Goal: Check status: Check status

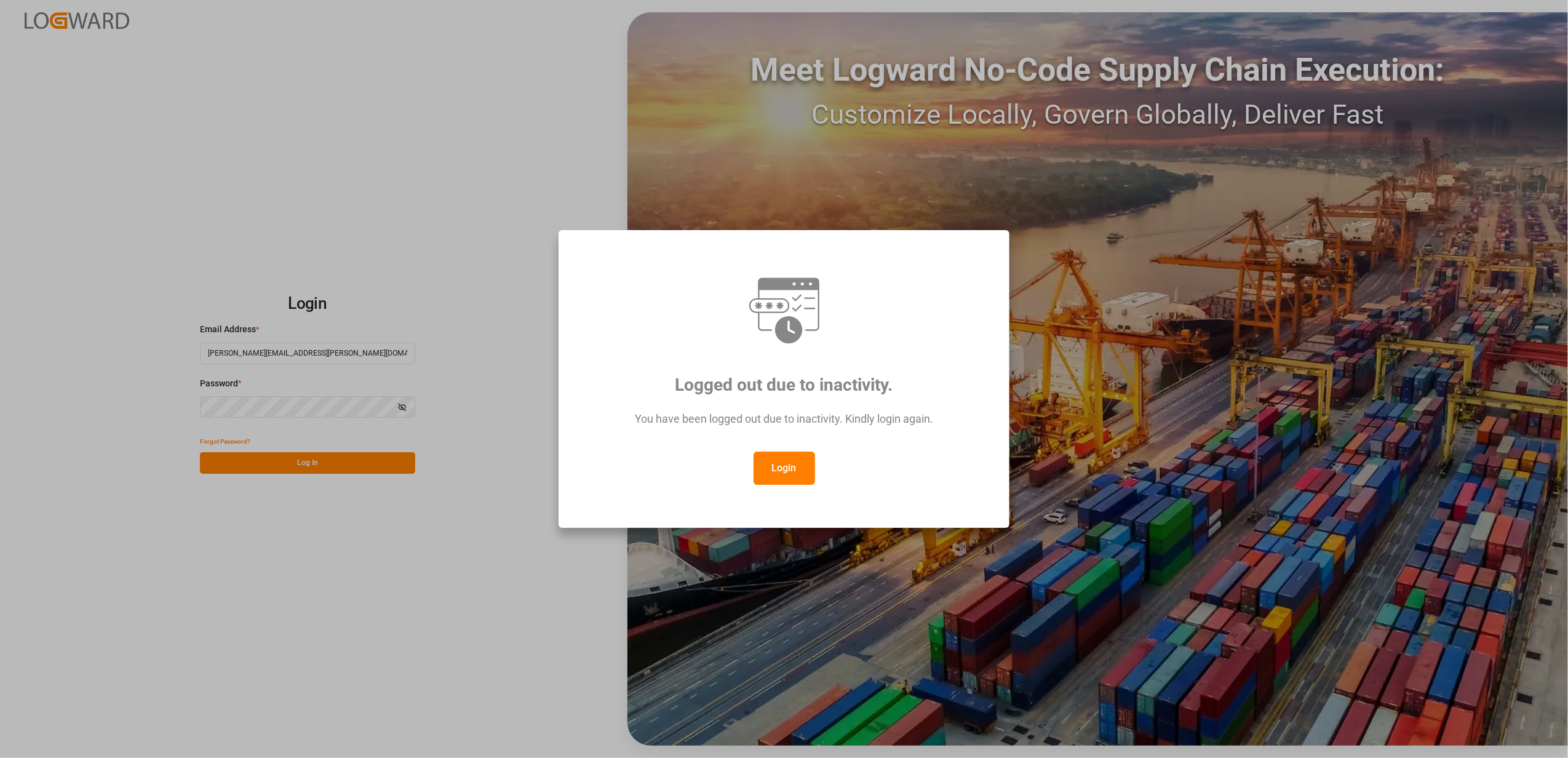
click at [773, 472] on button "Login" at bounding box center [784, 467] width 62 height 33
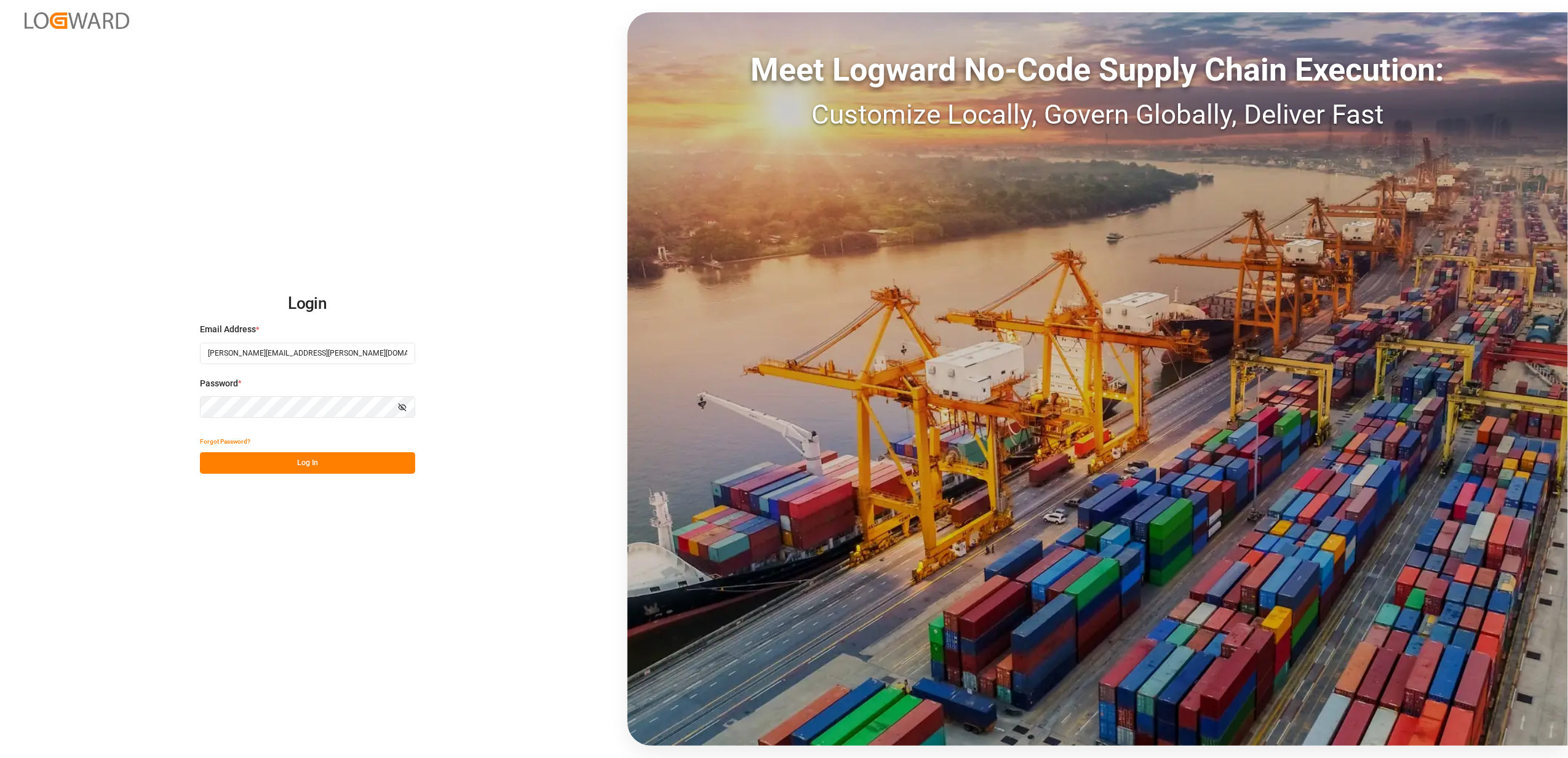
click at [294, 458] on button "Log In" at bounding box center [308, 462] width 215 height 21
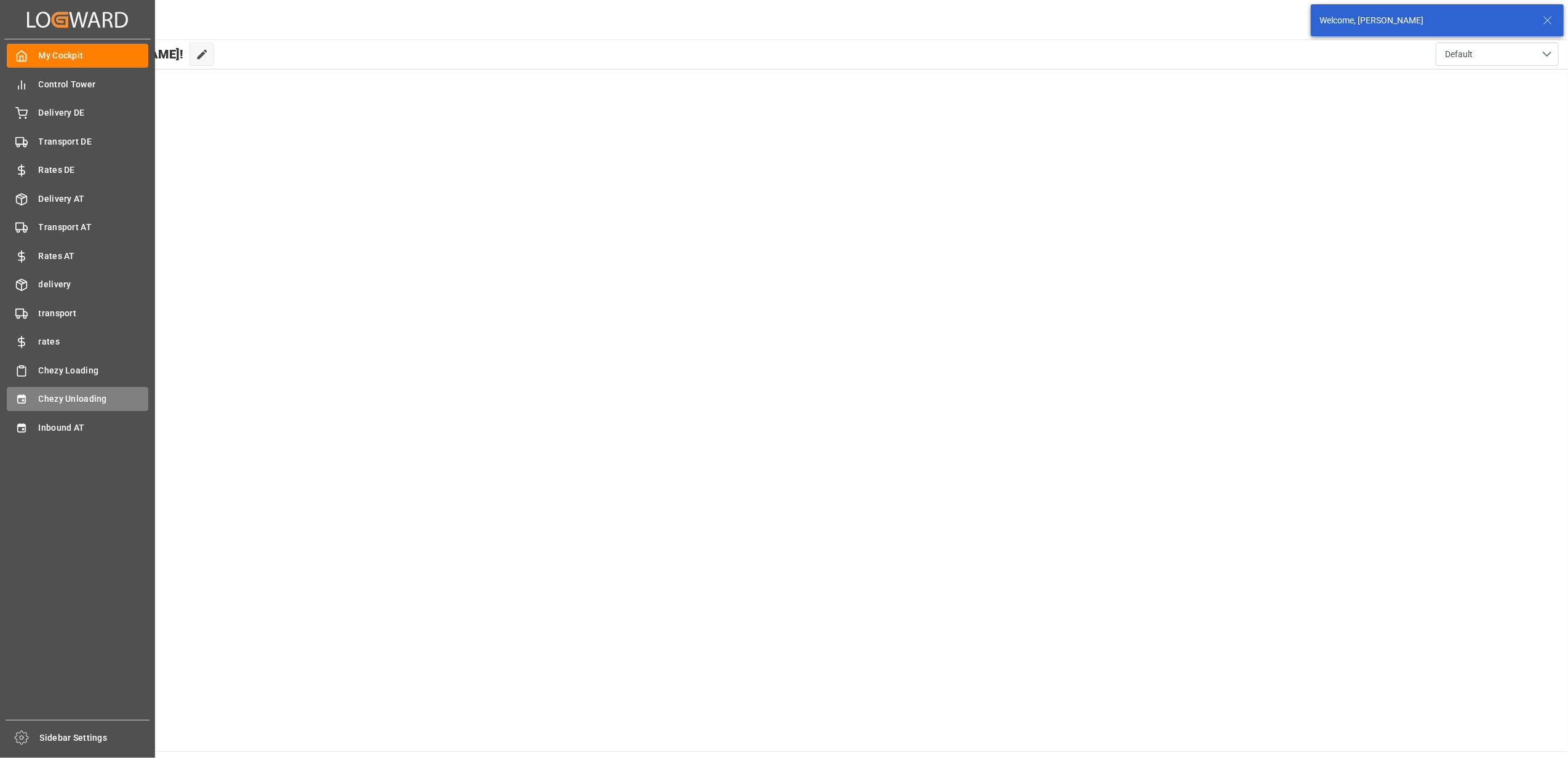
click at [35, 395] on div "Chezy Unloading Chezy Unloading" at bounding box center [78, 399] width 142 height 24
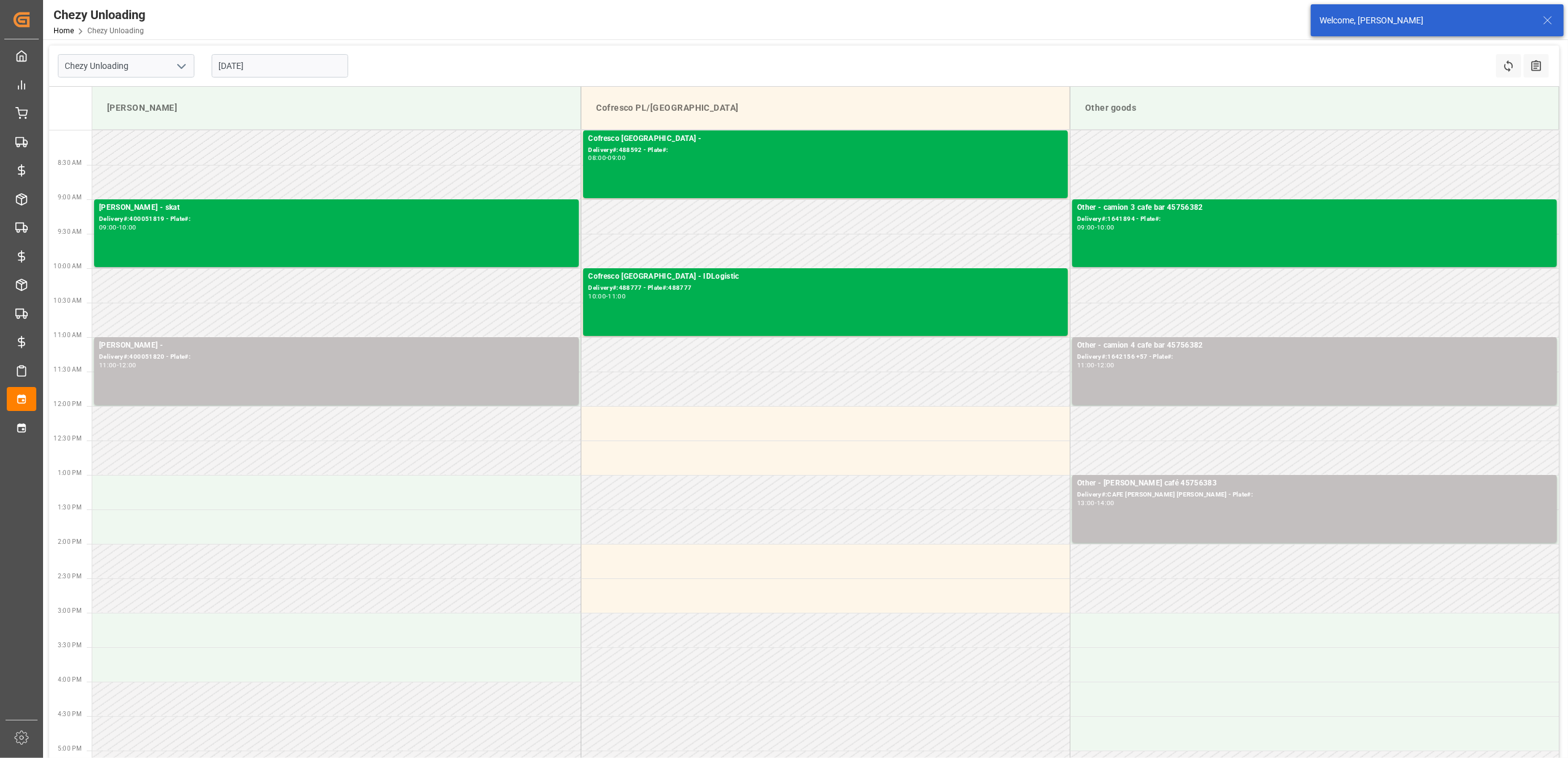
click at [294, 67] on input "[DATE]" at bounding box center [280, 65] width 137 height 23
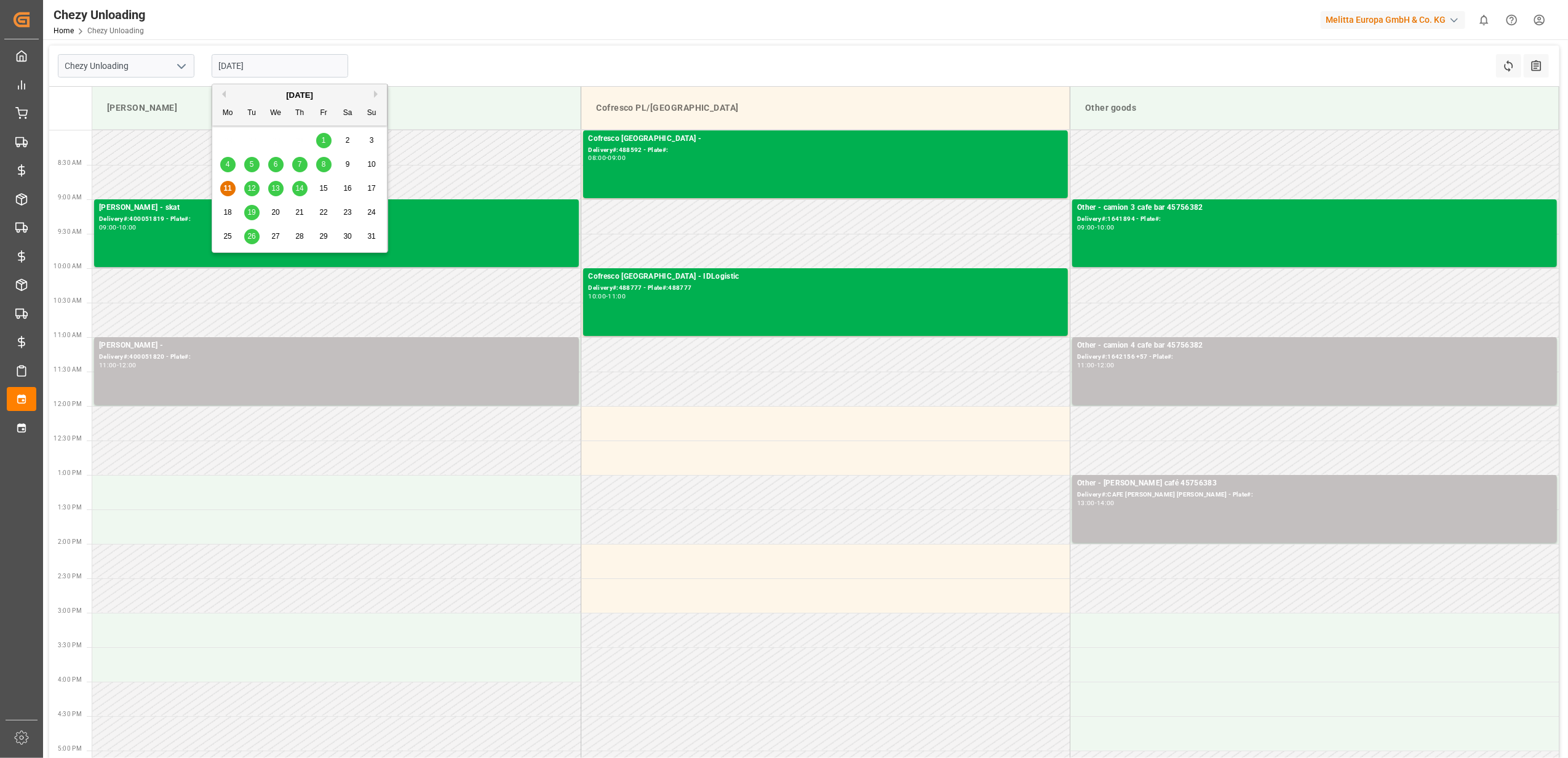
click at [299, 190] on span "14" at bounding box center [299, 188] width 8 height 9
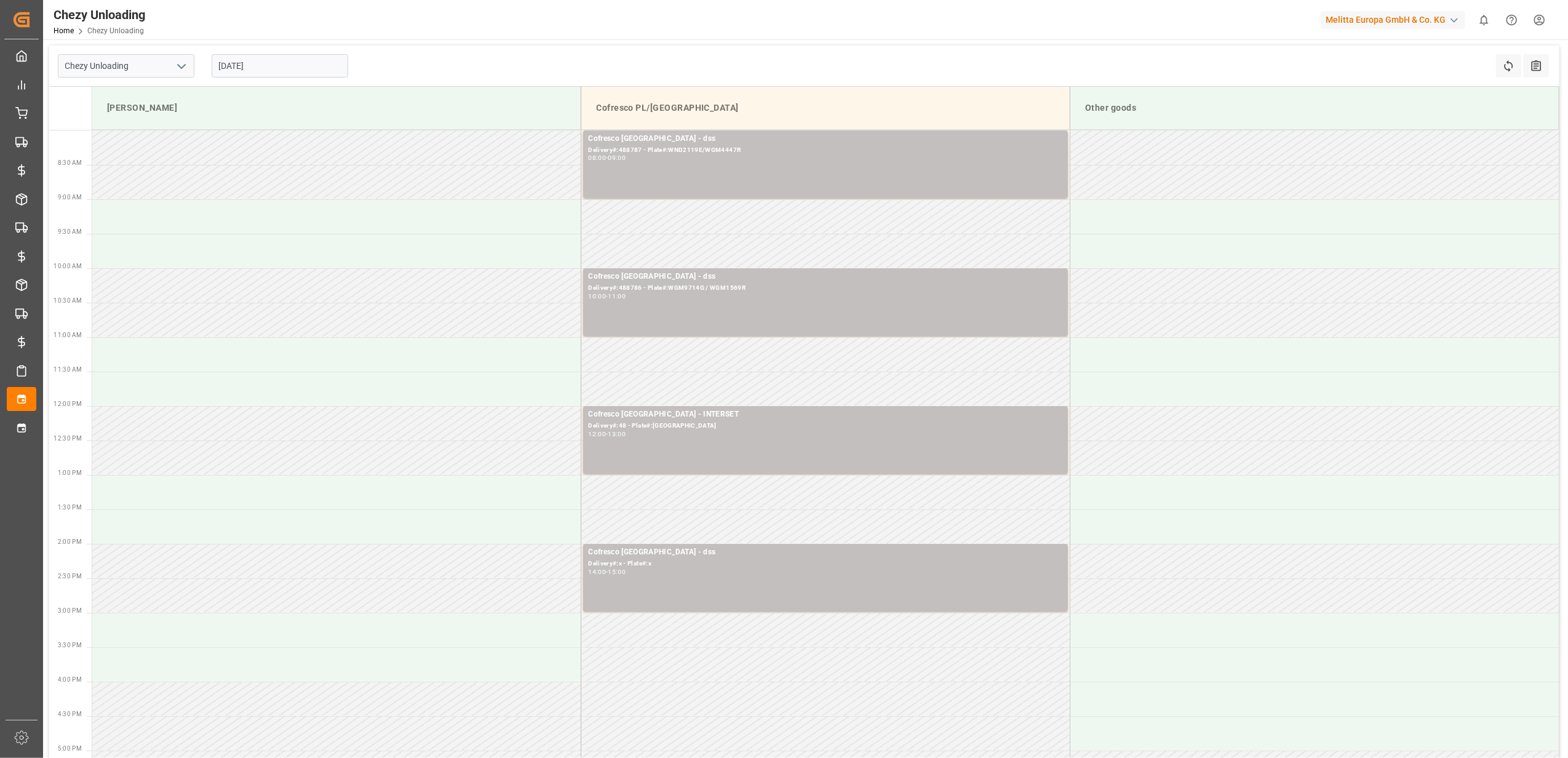
click at [284, 64] on input "[DATE]" at bounding box center [280, 65] width 137 height 23
click at [254, 190] on span "12" at bounding box center [250, 188] width 8 height 9
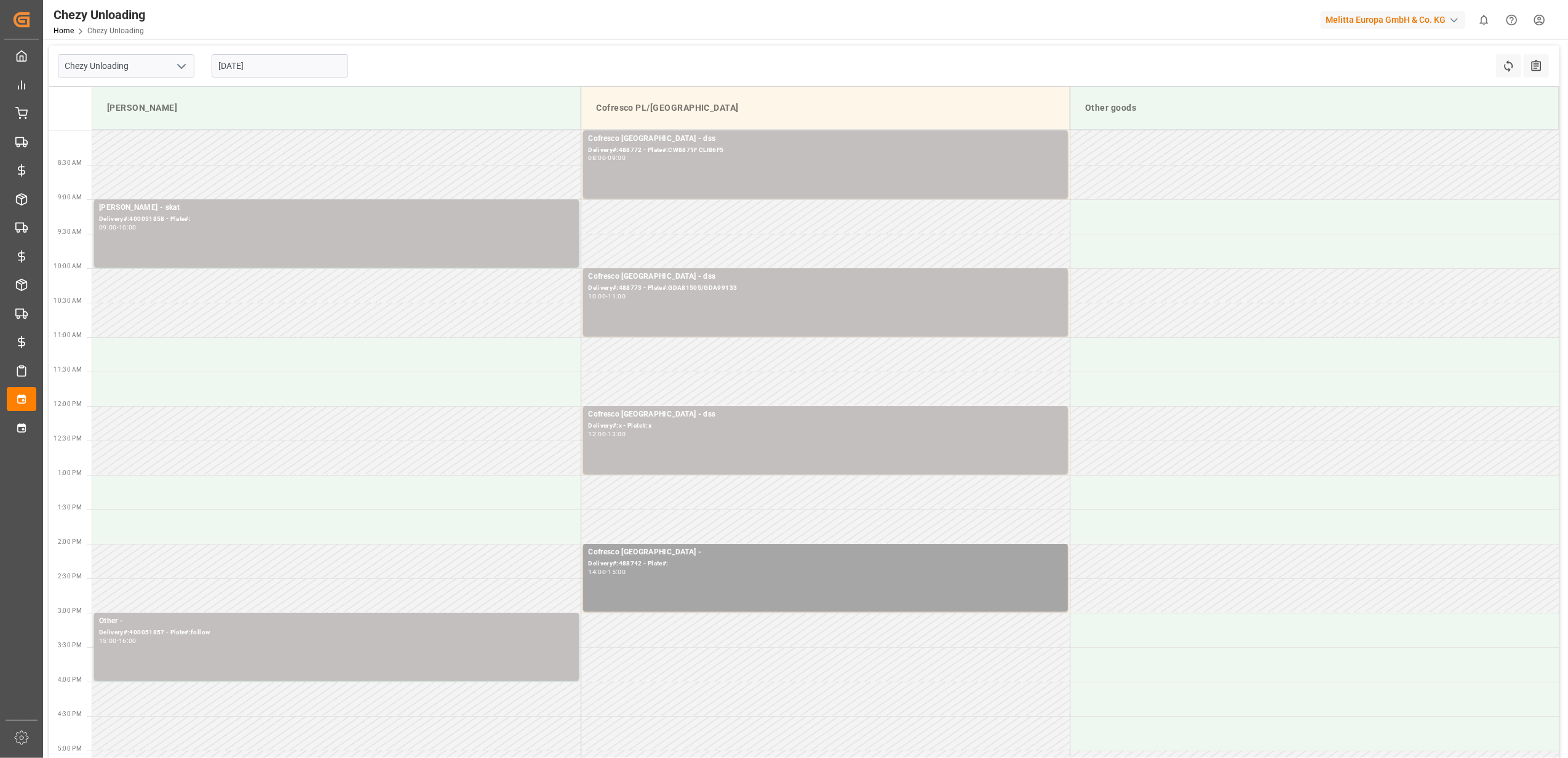
click at [265, 73] on input "[DATE]" at bounding box center [280, 65] width 137 height 23
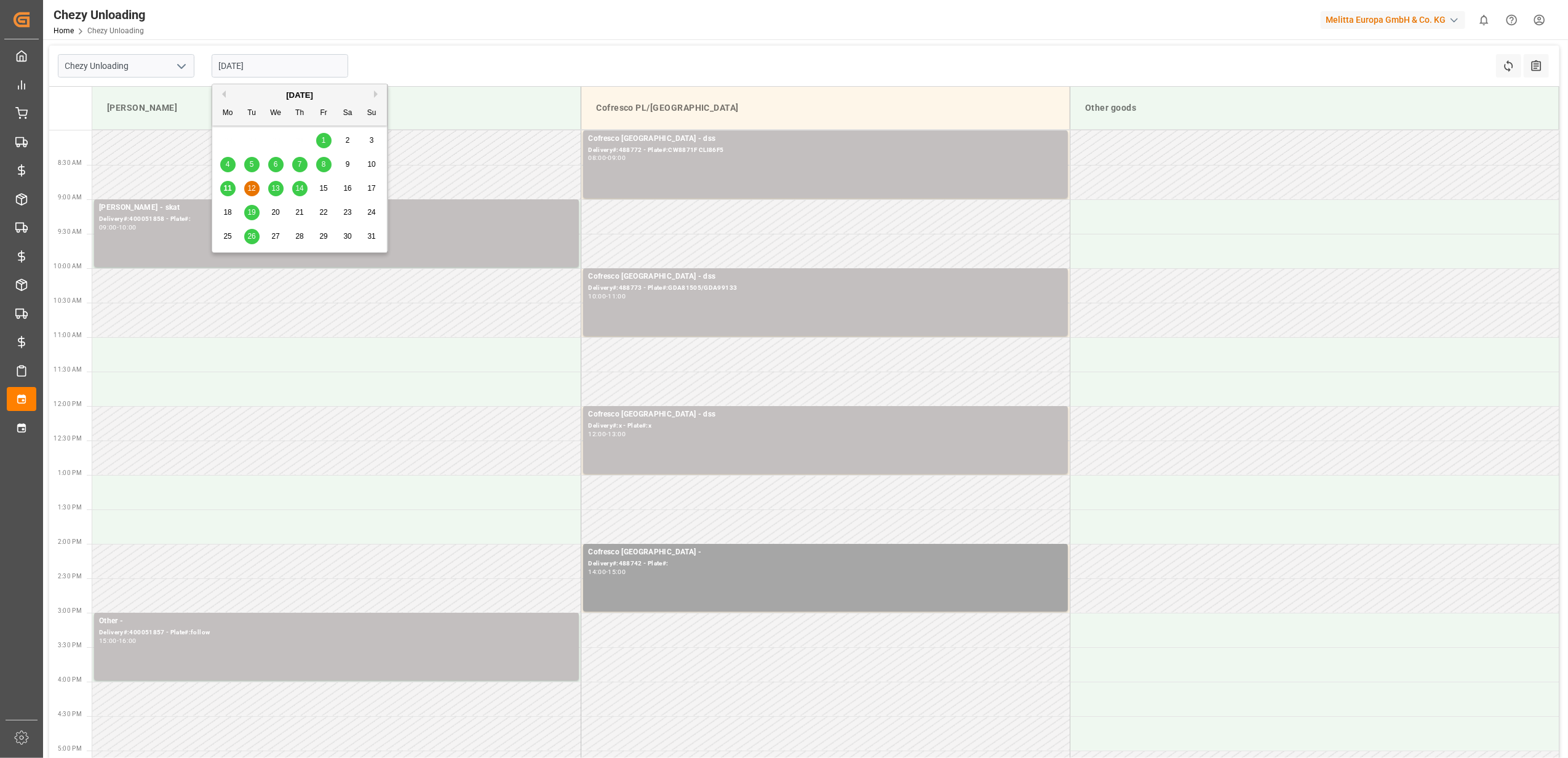
click at [272, 191] on span "13" at bounding box center [275, 188] width 8 height 9
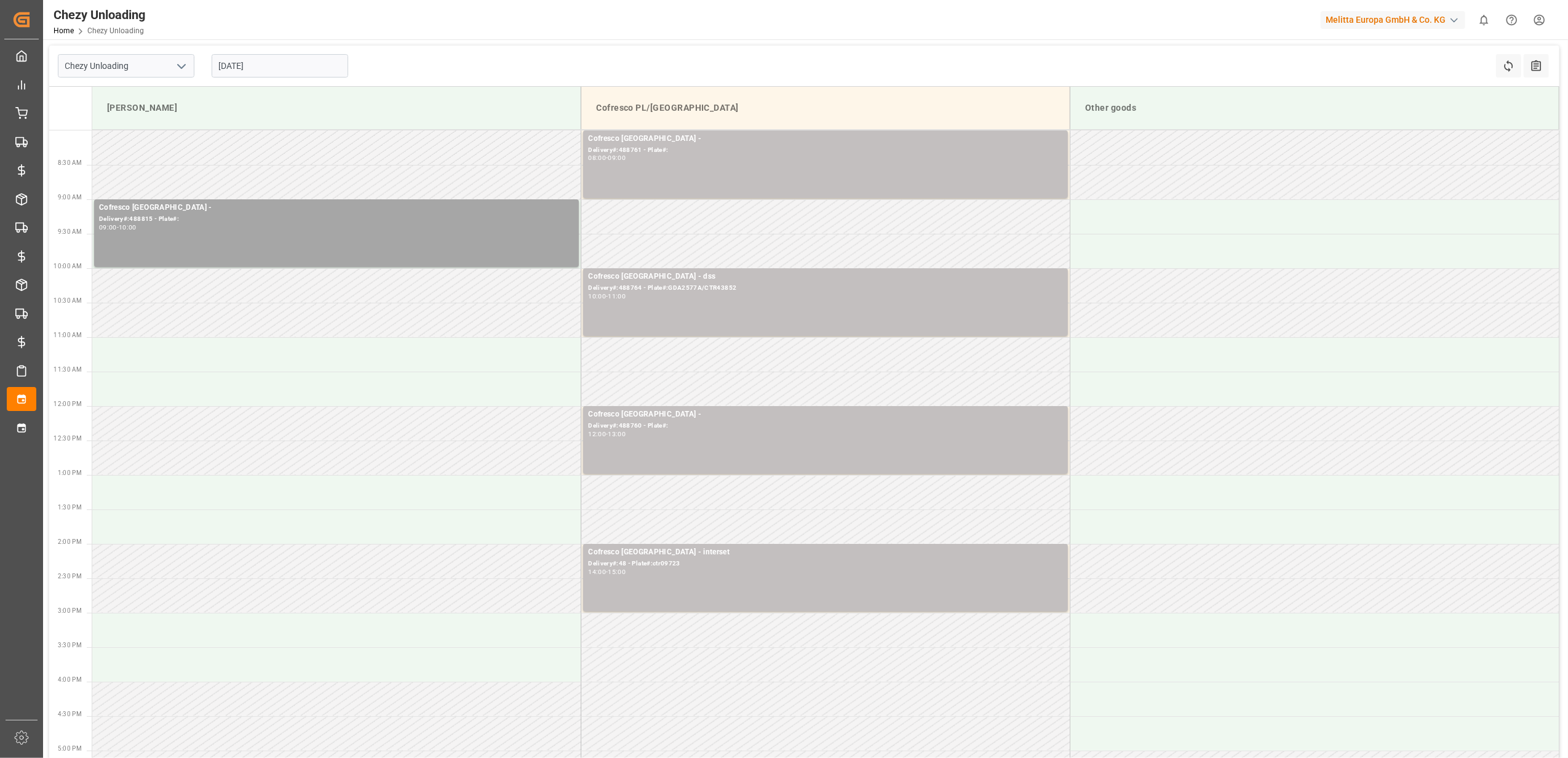
click at [280, 69] on input "[DATE]" at bounding box center [280, 65] width 137 height 23
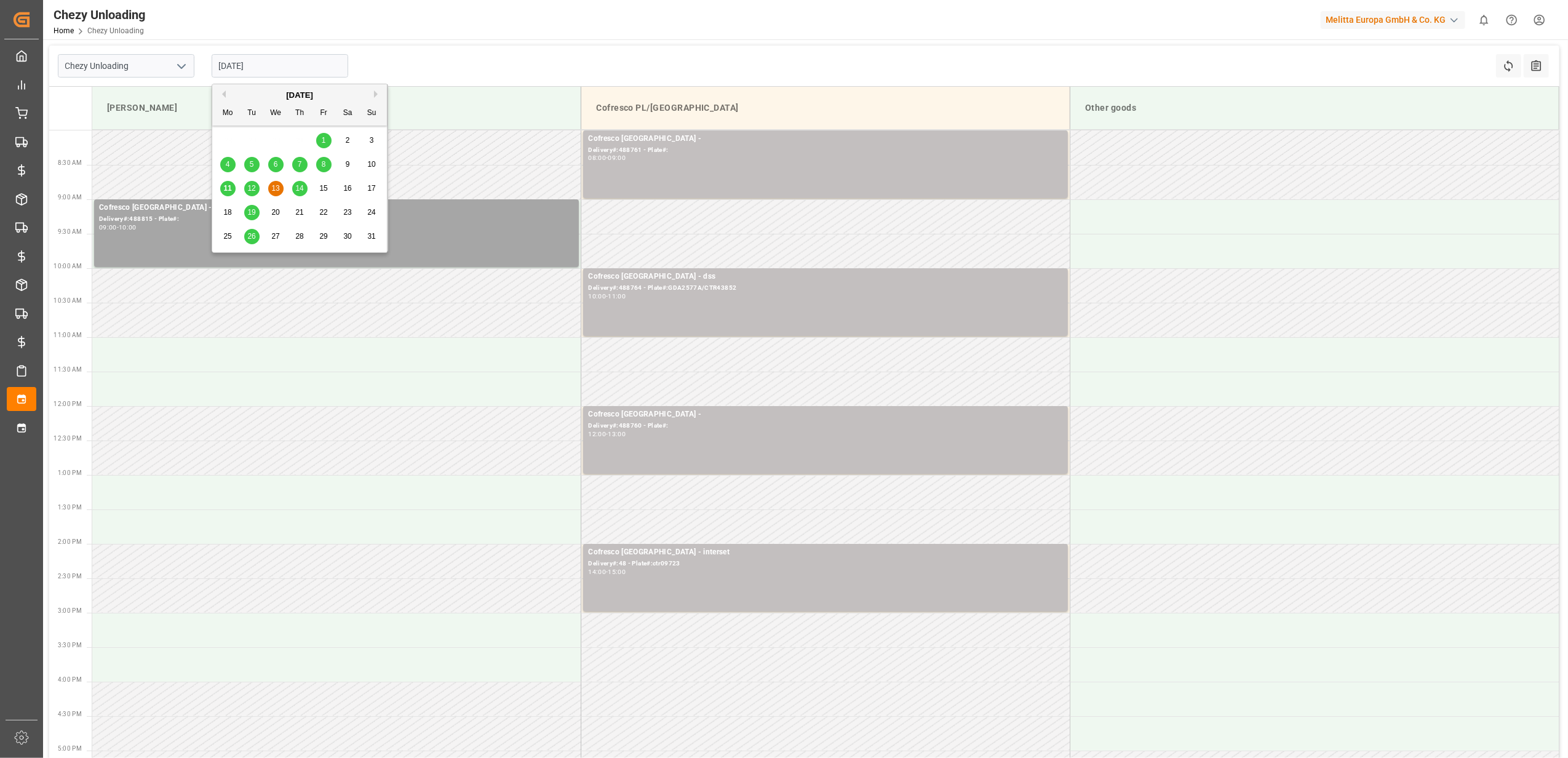
click at [297, 192] on span "14" at bounding box center [299, 188] width 8 height 9
type input "[DATE]"
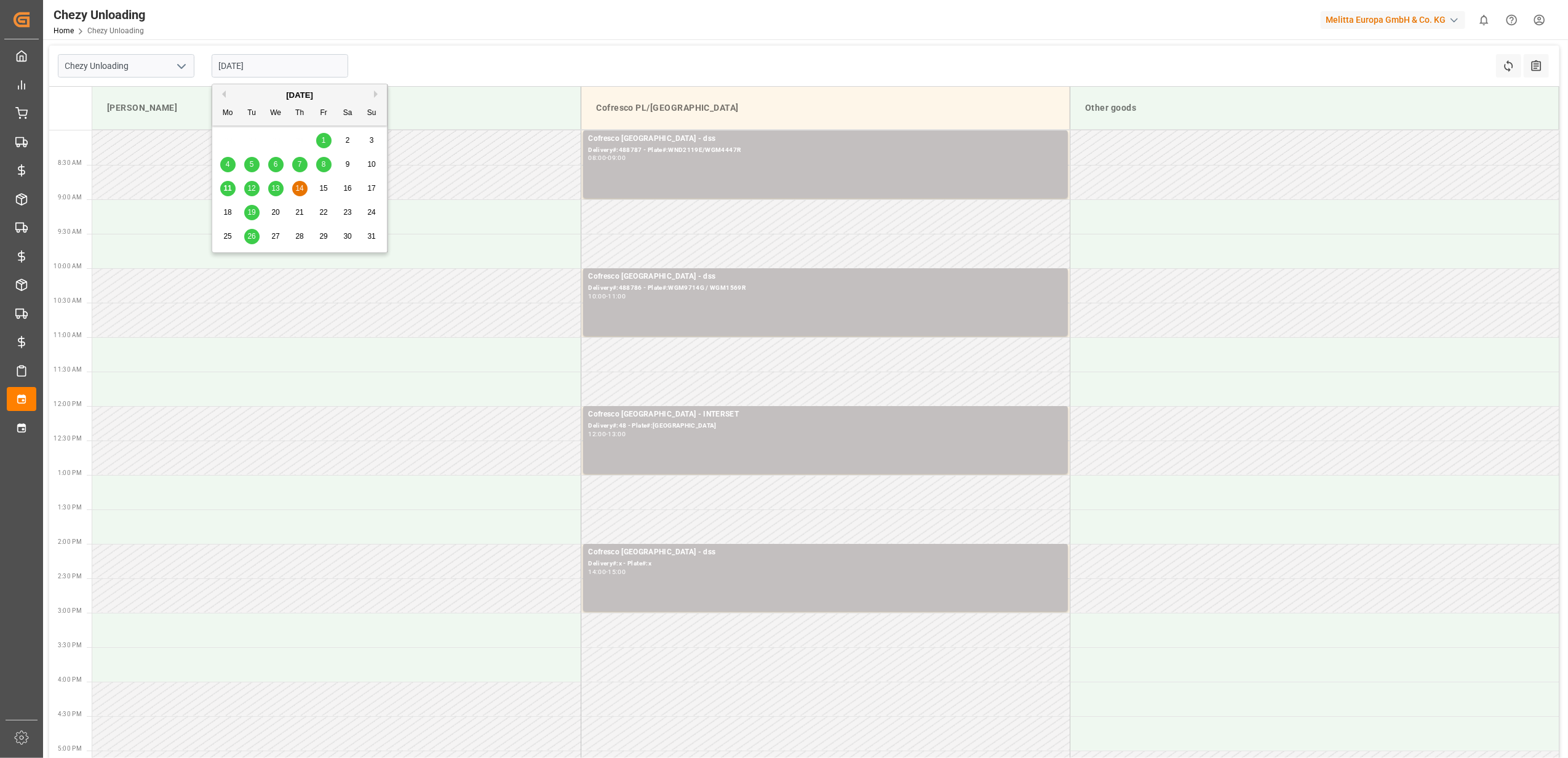
click at [281, 68] on input "[DATE]" at bounding box center [280, 65] width 137 height 23
click at [392, 55] on div "Chezy Unloading [DATE] Refresh Time Slots All Audits" at bounding box center [805, 66] width 1511 height 41
